Goal: Task Accomplishment & Management: Manage account settings

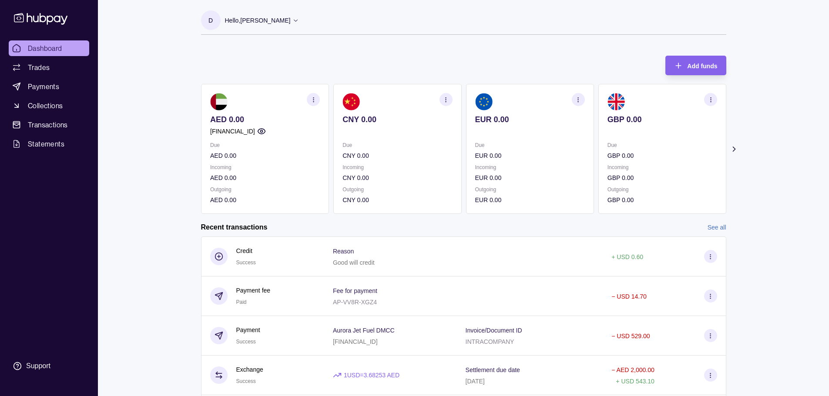
click at [265, 128] on icon "button" at bounding box center [261, 131] width 9 height 9
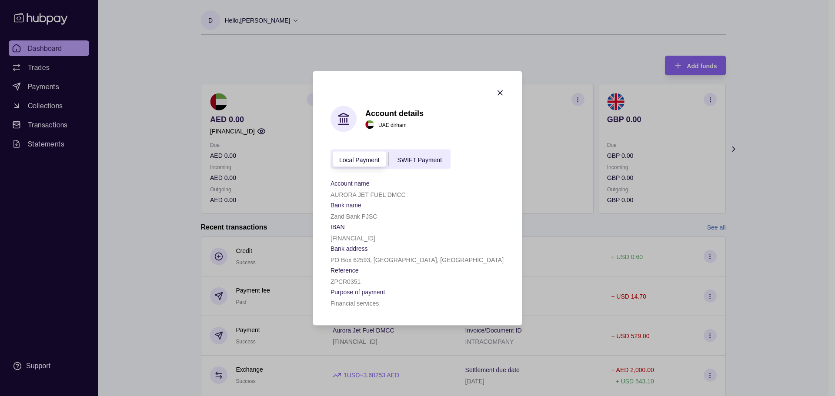
click at [498, 93] on icon "button" at bounding box center [500, 92] width 9 height 9
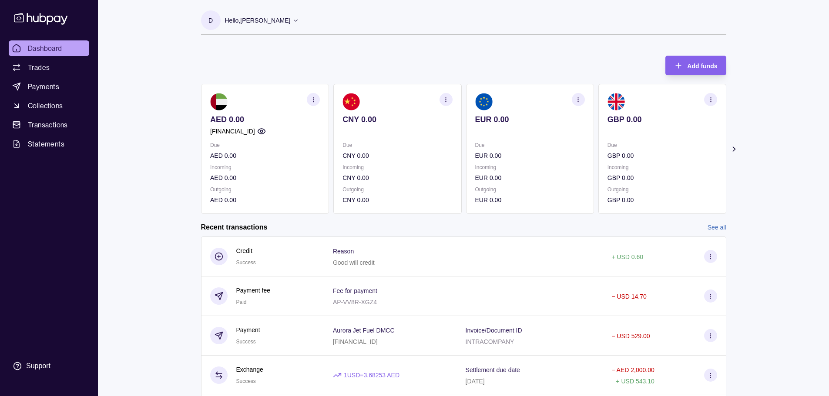
click at [577, 100] on icon "button" at bounding box center [578, 100] width 7 height 7
click at [530, 117] on link "View account details" at bounding box center [517, 122] width 55 height 10
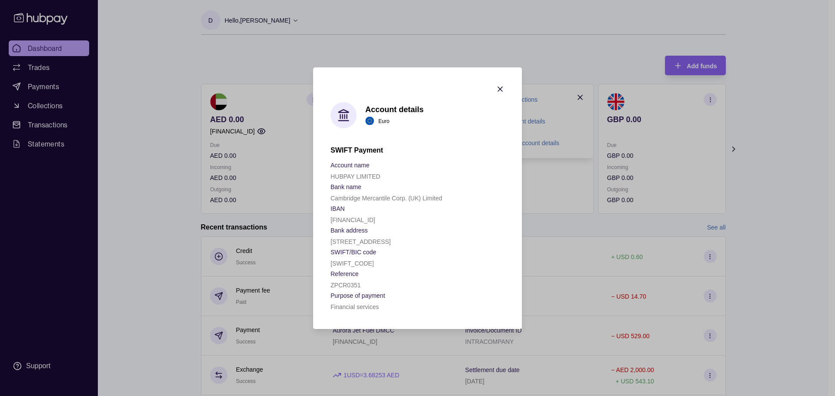
click at [502, 85] on icon "button" at bounding box center [500, 89] width 9 height 9
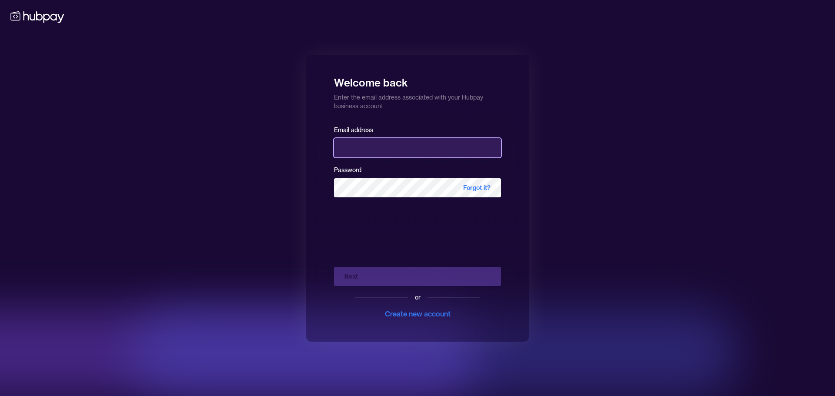
type input "**********"
click at [588, 278] on div "**********" at bounding box center [417, 198] width 835 height 396
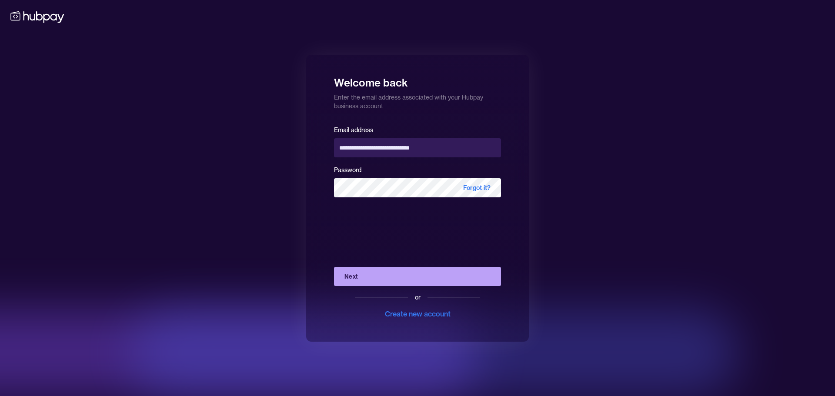
click at [395, 273] on button "Next" at bounding box center [417, 276] width 167 height 19
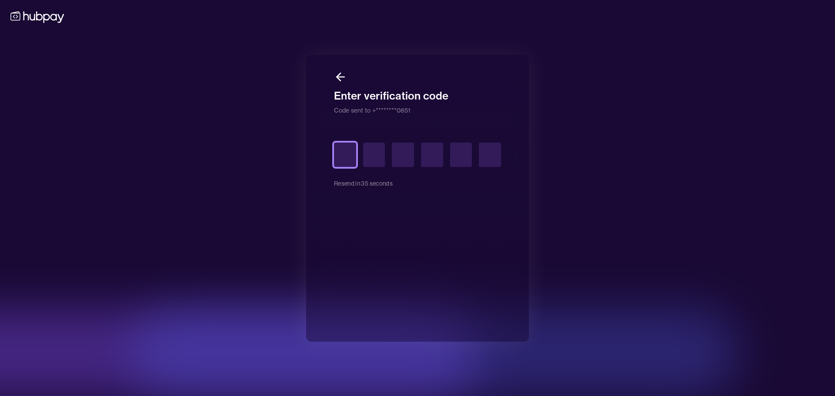
click at [340, 160] on input "text" at bounding box center [345, 155] width 22 height 24
type input "*"
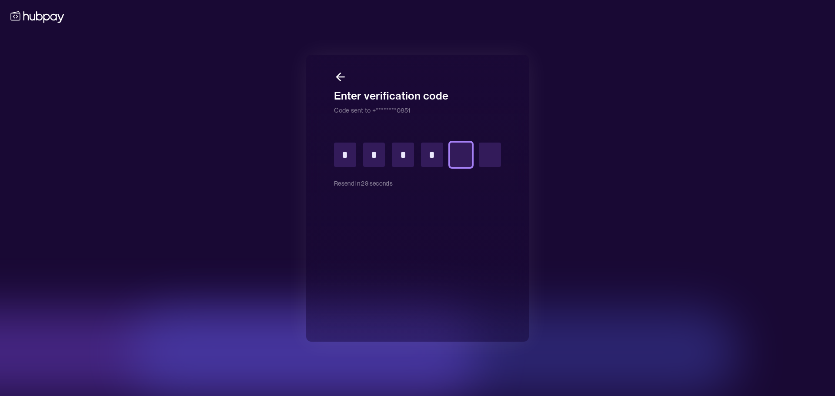
type input "*"
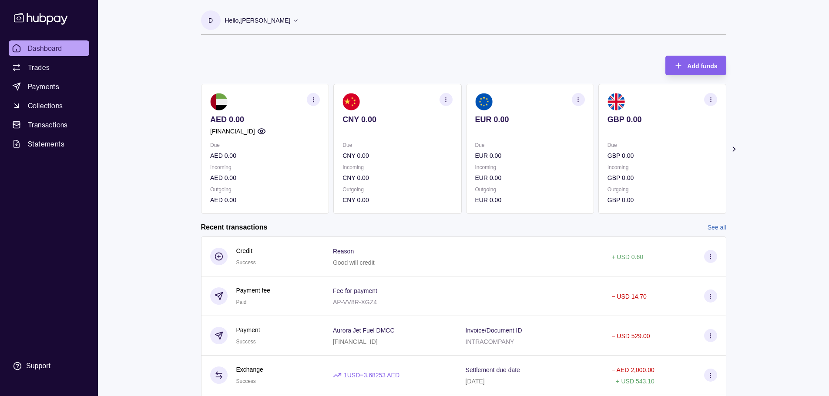
click at [54, 48] on span "Dashboard" at bounding box center [45, 48] width 34 height 10
click at [578, 99] on icon "button" at bounding box center [578, 100] width 7 height 7
click at [531, 121] on link "View account details" at bounding box center [517, 122] width 55 height 10
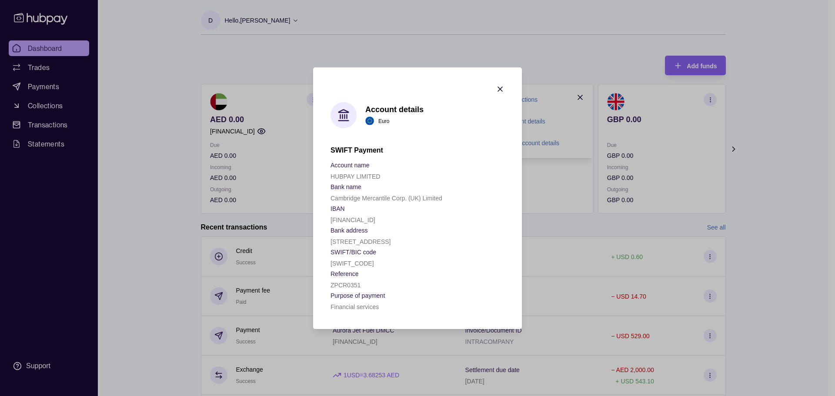
click at [498, 85] on icon "button" at bounding box center [500, 89] width 9 height 9
